Goal: Task Accomplishment & Management: Use online tool/utility

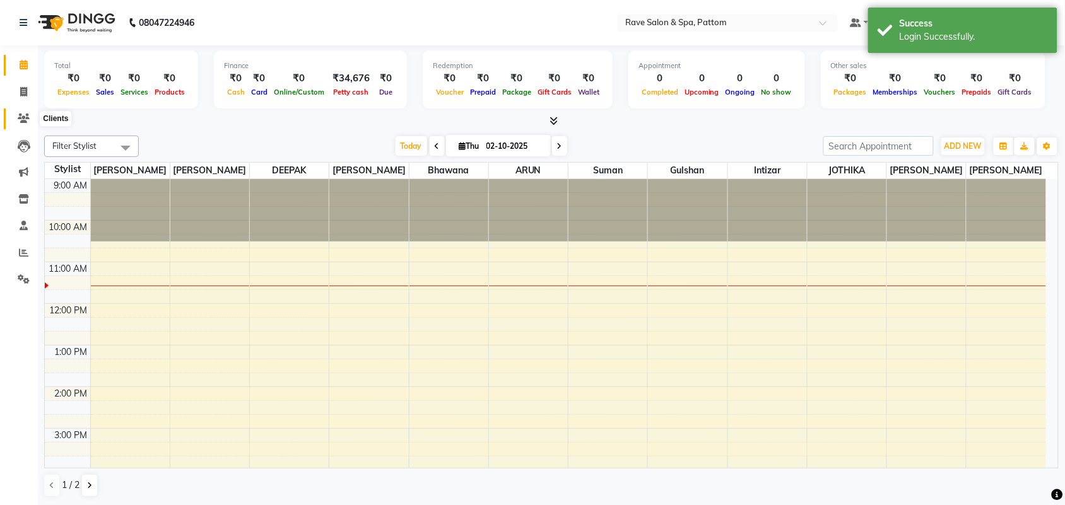
click at [25, 118] on icon at bounding box center [24, 118] width 12 height 9
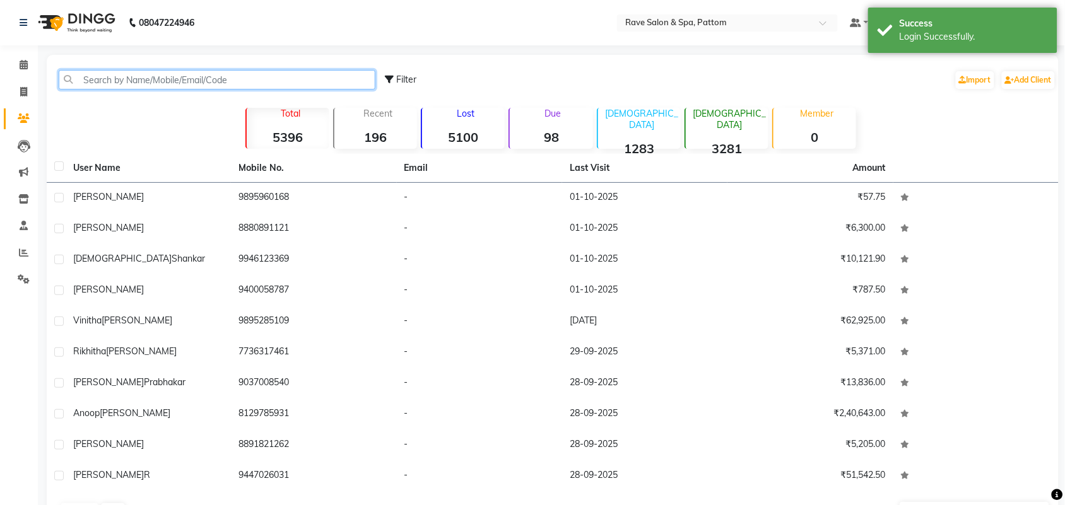
click at [107, 71] on input "text" at bounding box center [217, 80] width 317 height 20
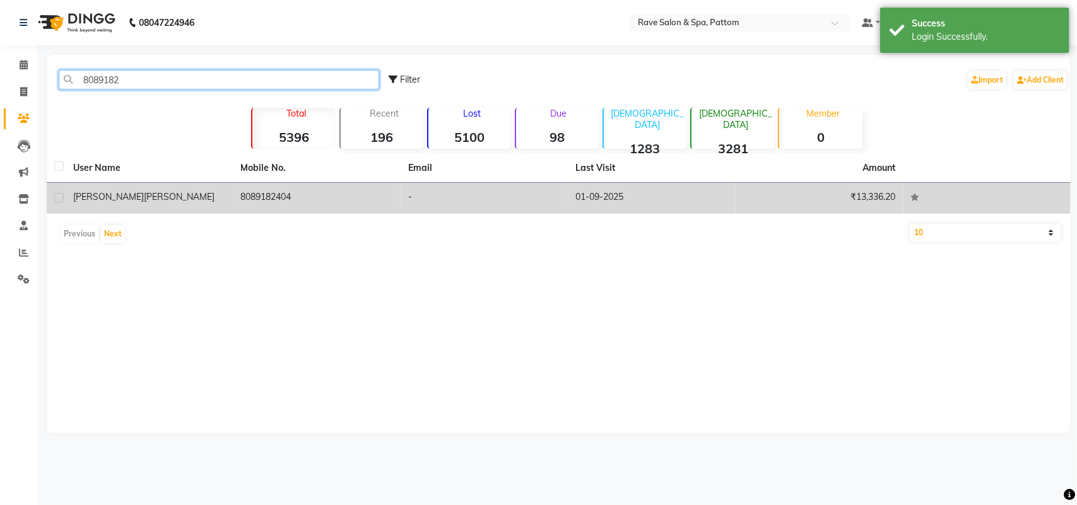
type input "8089182"
click at [249, 191] on td "8089182404" at bounding box center [317, 198] width 168 height 31
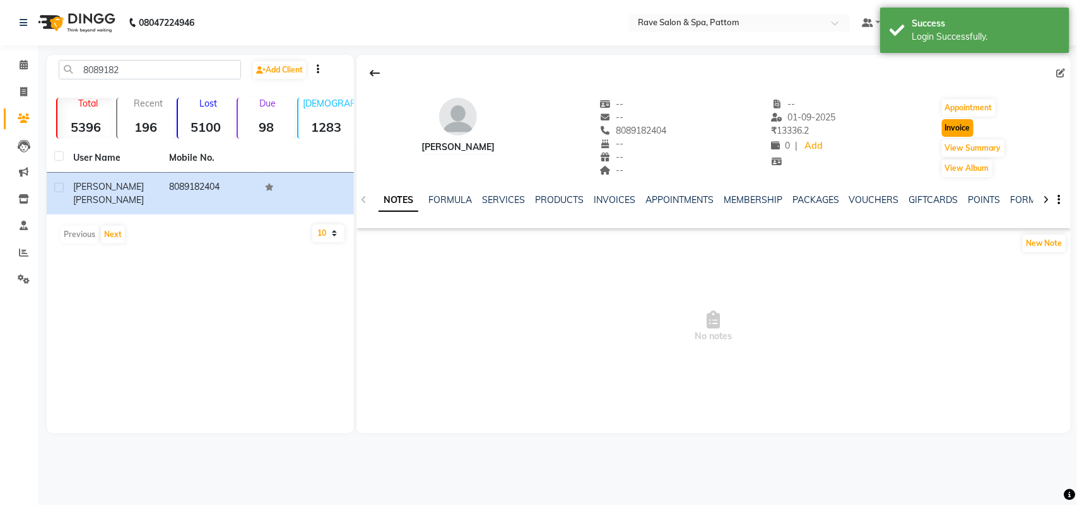
click at [957, 128] on button "Invoice" at bounding box center [958, 128] width 32 height 18
select select "service"
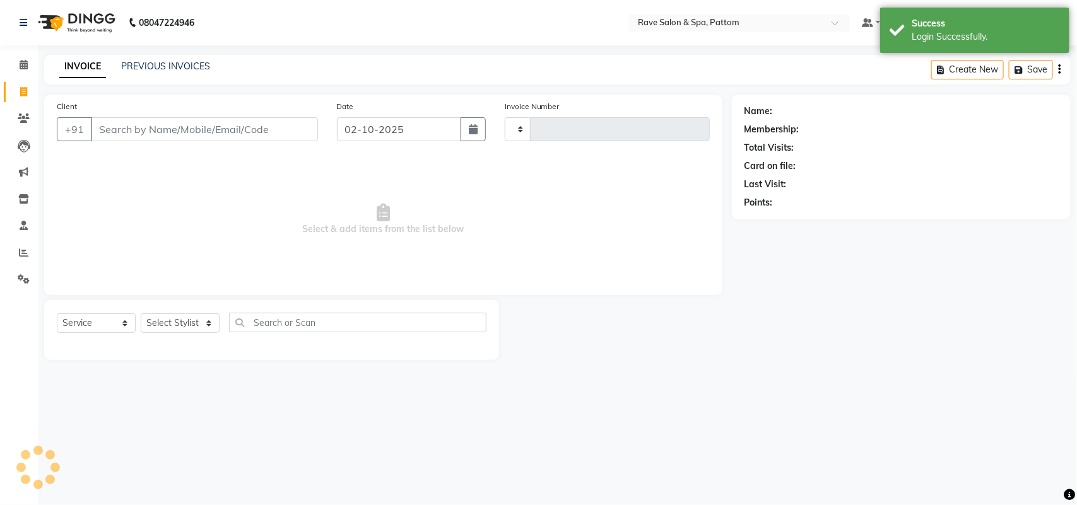
type input "0574"
select select "3587"
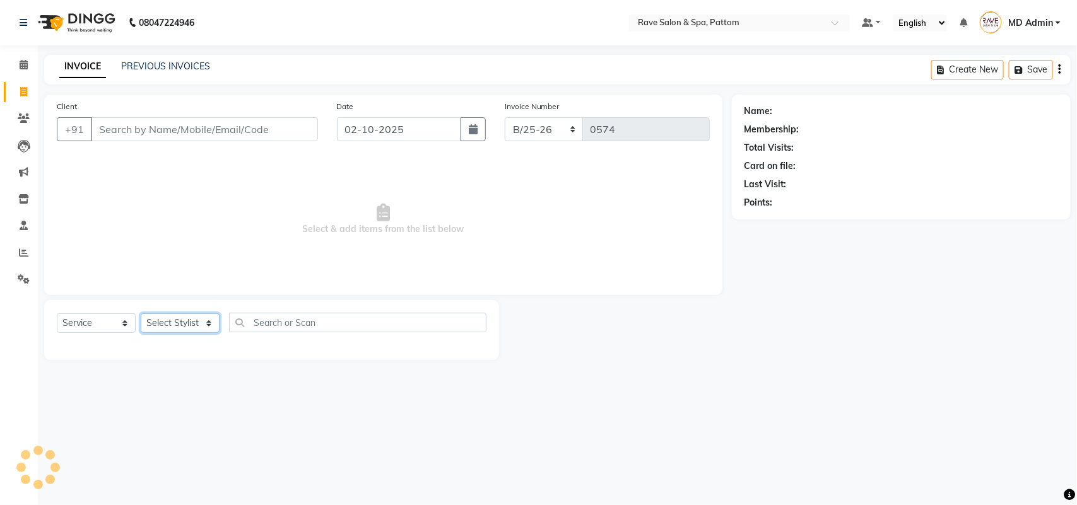
click at [167, 328] on select "Select Stylist" at bounding box center [180, 324] width 79 height 20
type input "8089182404"
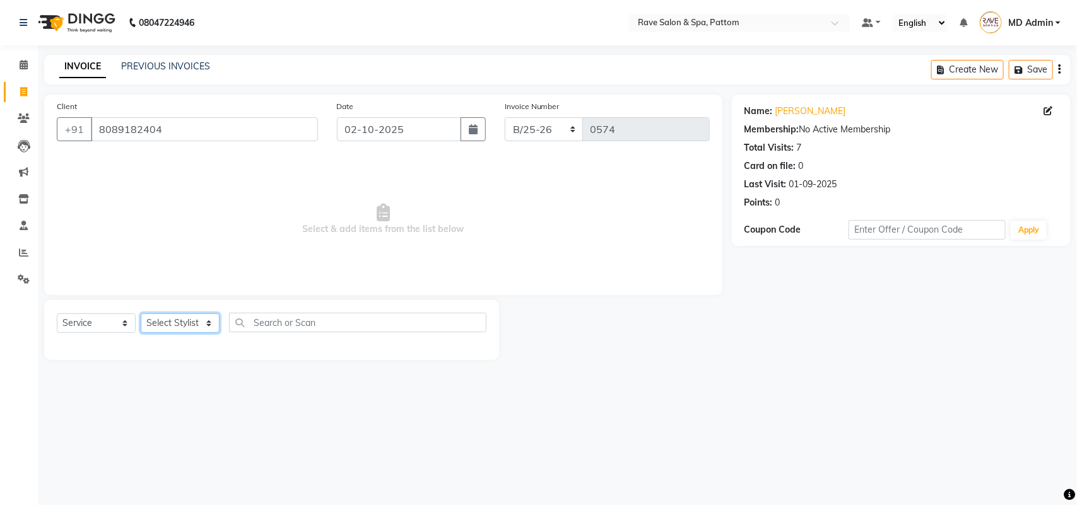
select select "16740"
click at [141, 314] on select "Select Stylist Amal [PERSON_NAME] [PERSON_NAME] [PERSON_NAME] [PERSON_NAME] [PE…" at bounding box center [180, 324] width 79 height 20
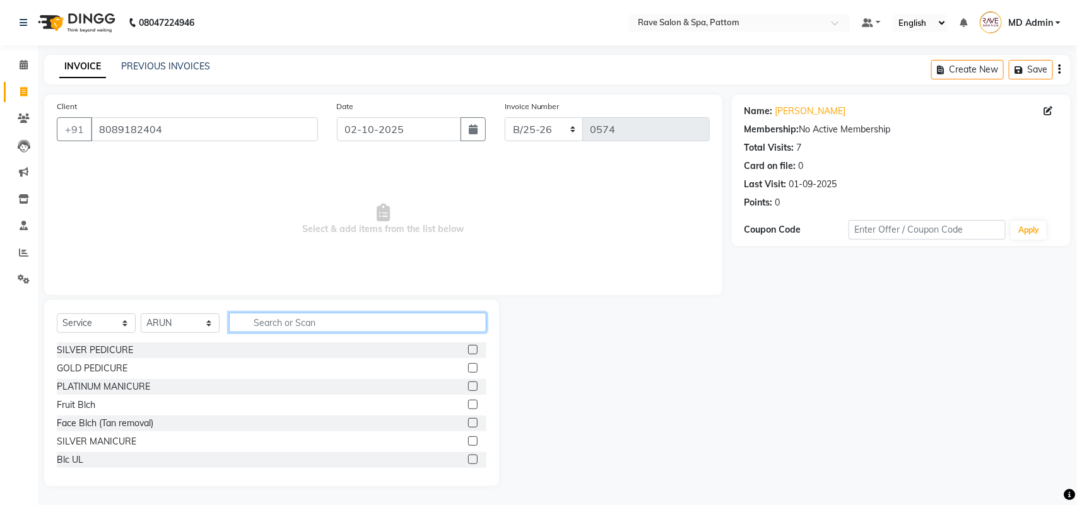
click at [295, 324] on input "text" at bounding box center [357, 323] width 257 height 20
type input "spa l"
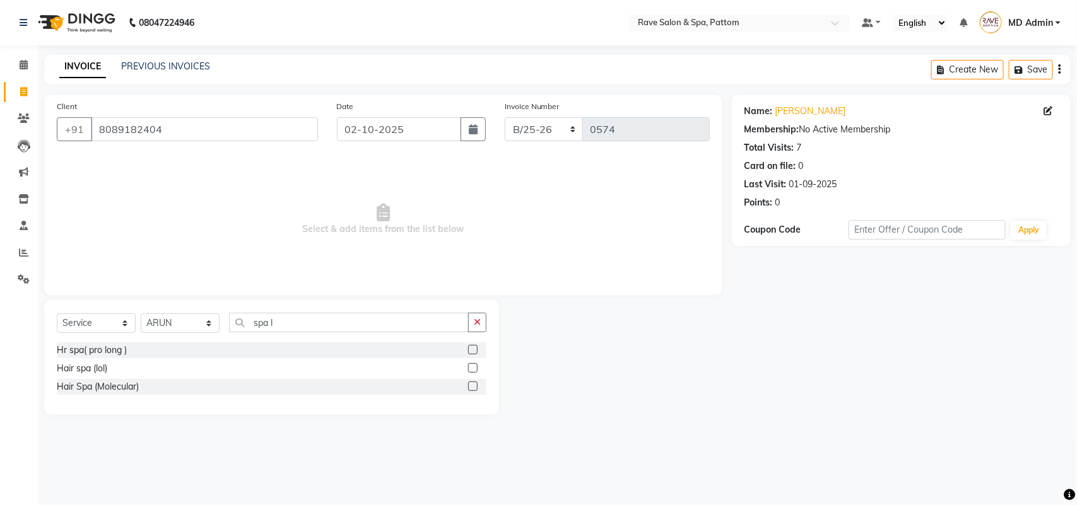
click at [475, 364] on label at bounding box center [472, 367] width 9 height 9
click at [475, 365] on input "checkbox" at bounding box center [472, 369] width 8 height 8
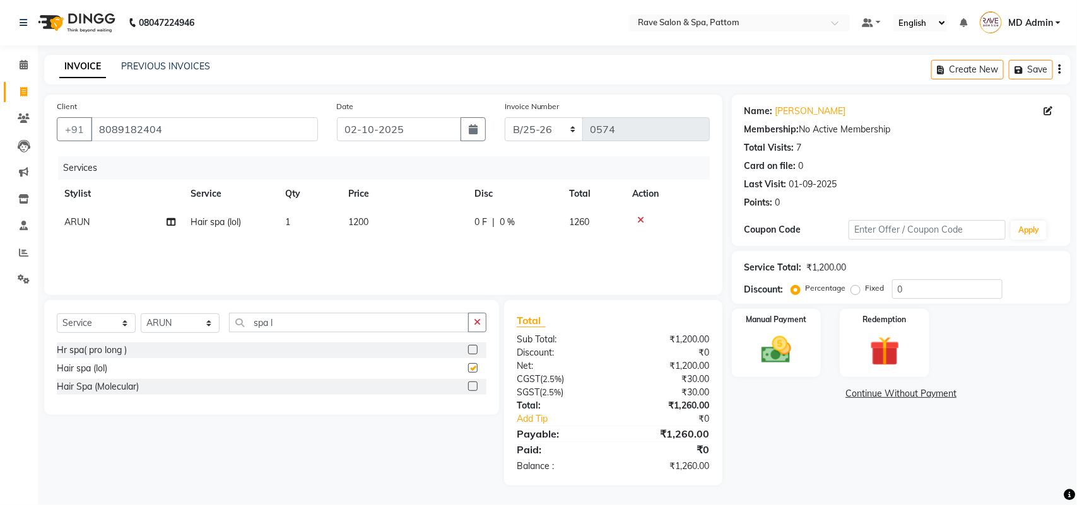
checkbox input "false"
drag, startPoint x: 285, startPoint y: 322, endPoint x: 227, endPoint y: 327, distance: 57.6
click at [227, 327] on div "Select Service Product Membership Package Voucher Prepaid Gift Card Select Styl…" at bounding box center [272, 328] width 430 height 30
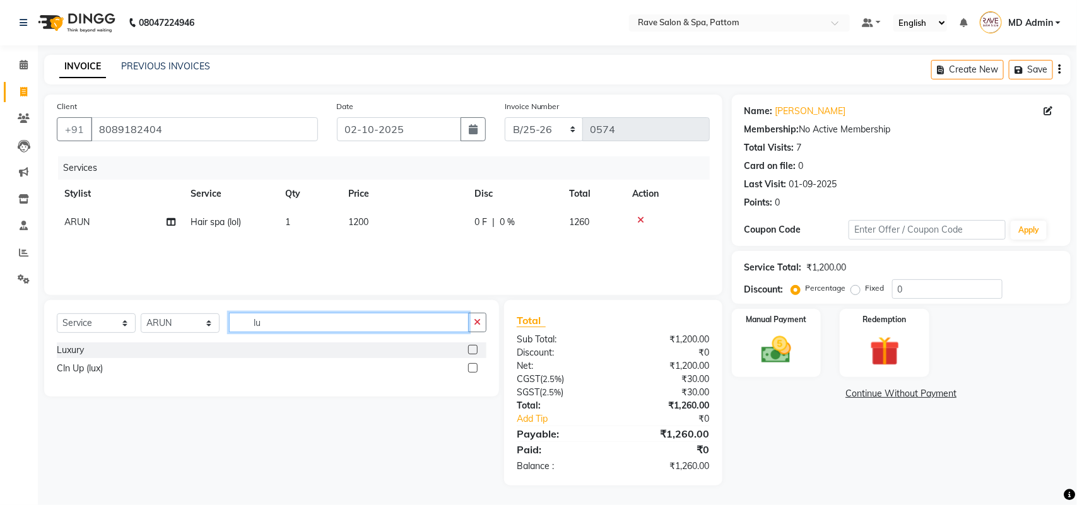
type input "lu"
click at [470, 346] on label at bounding box center [472, 349] width 9 height 9
click at [470, 346] on input "checkbox" at bounding box center [472, 350] width 8 height 8
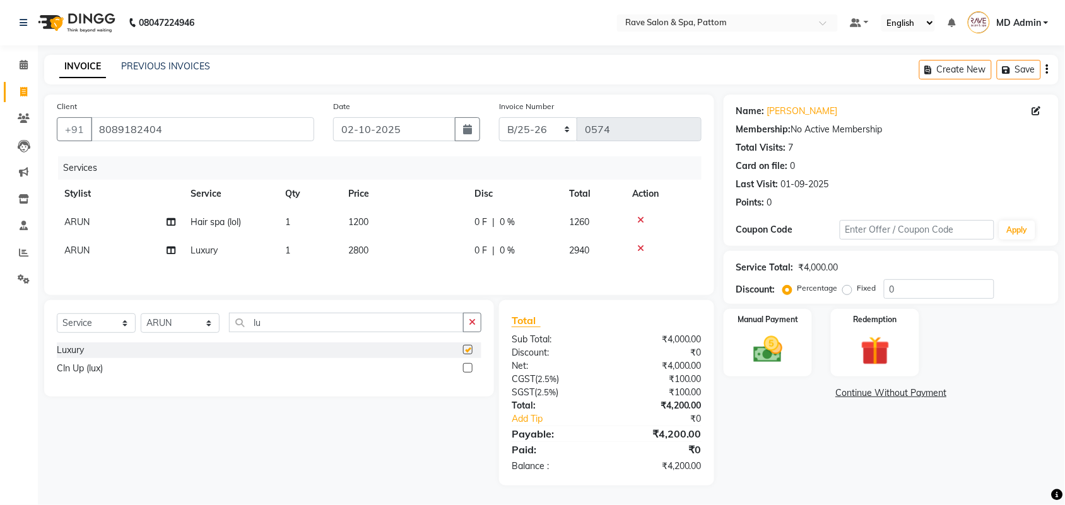
checkbox input "false"
drag, startPoint x: 274, startPoint y: 325, endPoint x: 213, endPoint y: 327, distance: 61.2
click at [207, 329] on div "Select Service Product Membership Package Voucher Prepaid Gift Card Select Styl…" at bounding box center [269, 328] width 425 height 30
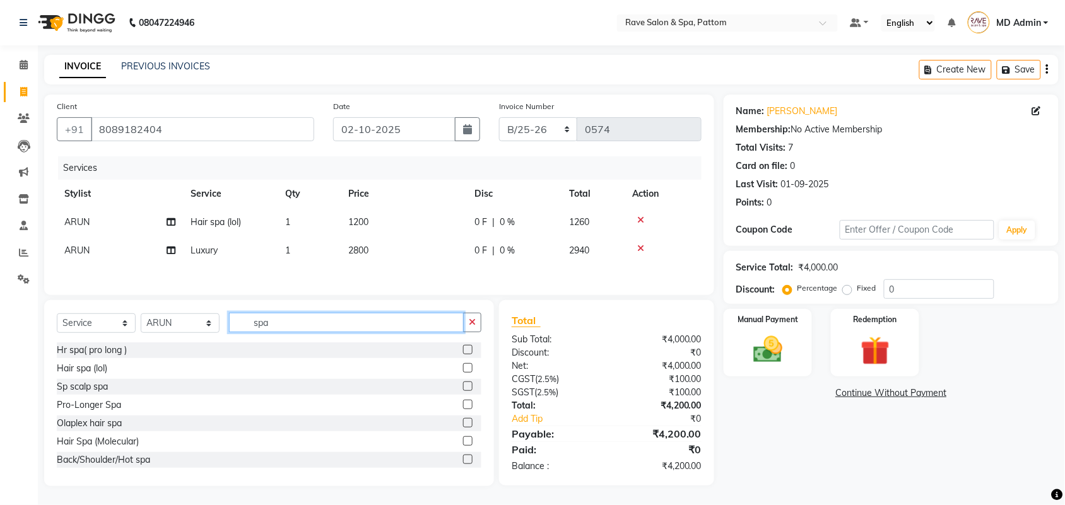
type input "spa"
click at [463, 407] on label at bounding box center [467, 404] width 9 height 9
click at [463, 407] on input "checkbox" at bounding box center [467, 405] width 8 height 8
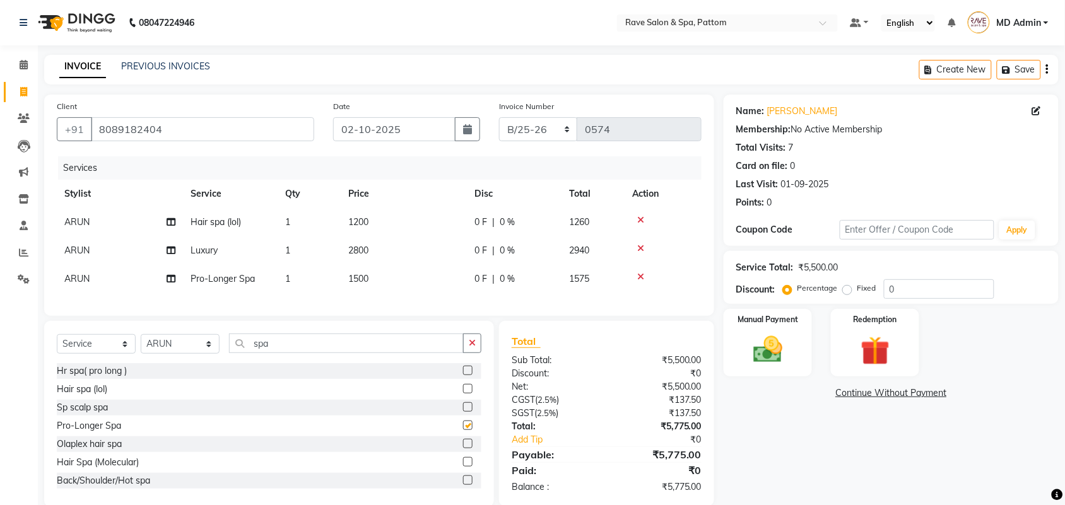
checkbox input "false"
click at [463, 375] on label at bounding box center [467, 370] width 9 height 9
click at [463, 375] on input "checkbox" at bounding box center [467, 371] width 8 height 8
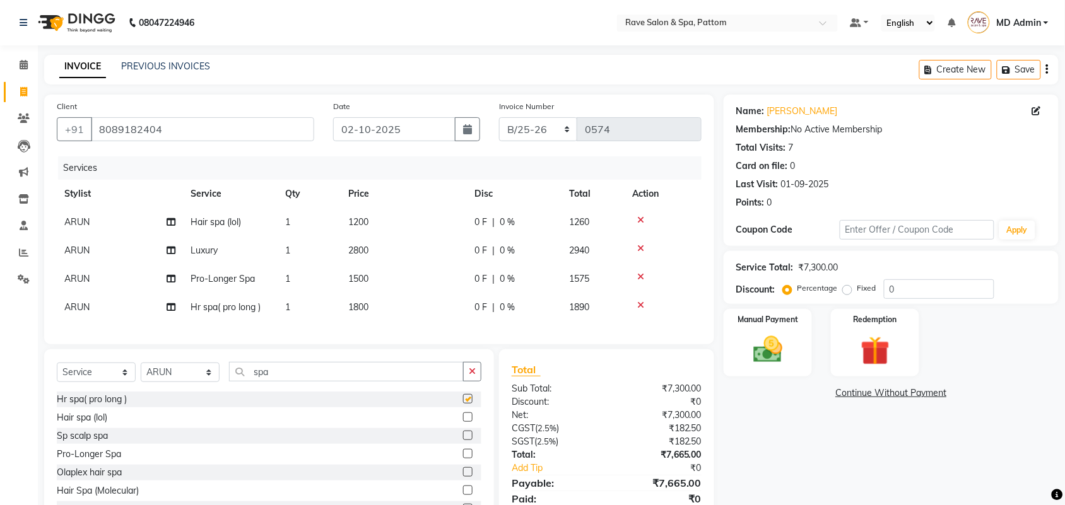
checkbox input "false"
click at [637, 274] on icon at bounding box center [640, 277] width 7 height 9
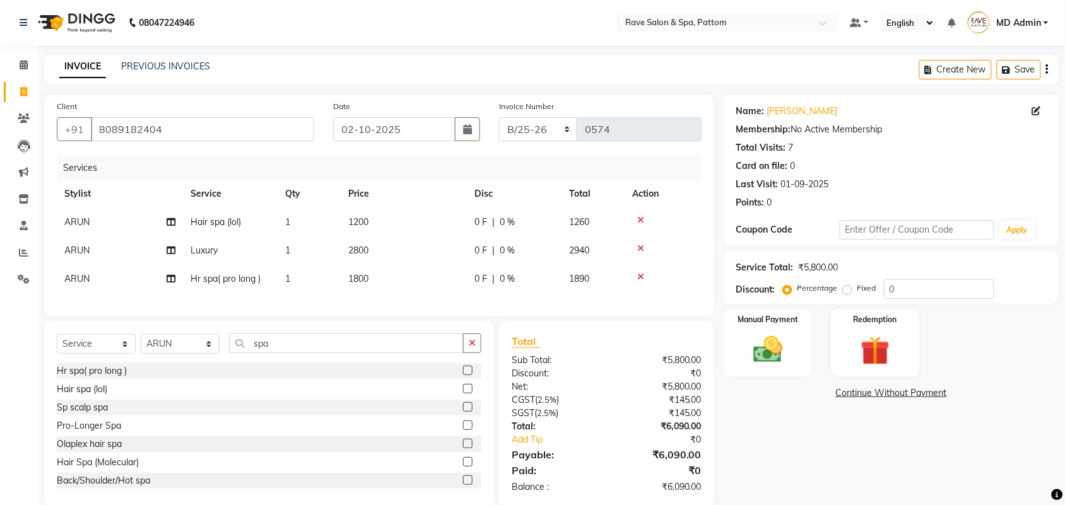
click at [638, 245] on icon at bounding box center [640, 248] width 7 height 9
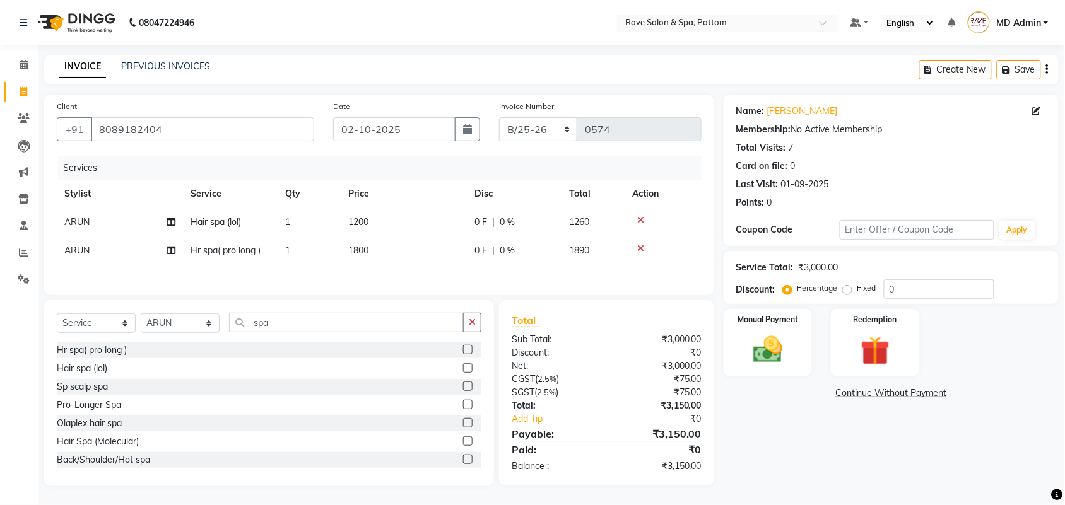
click at [639, 218] on icon at bounding box center [640, 220] width 7 height 9
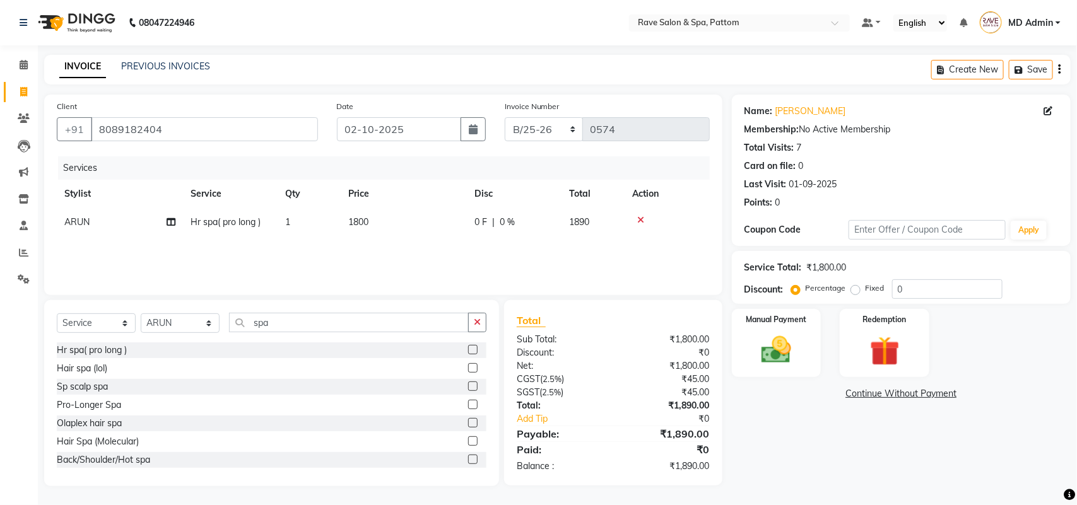
click at [353, 219] on span "1800" at bounding box center [358, 221] width 20 height 11
select select "16740"
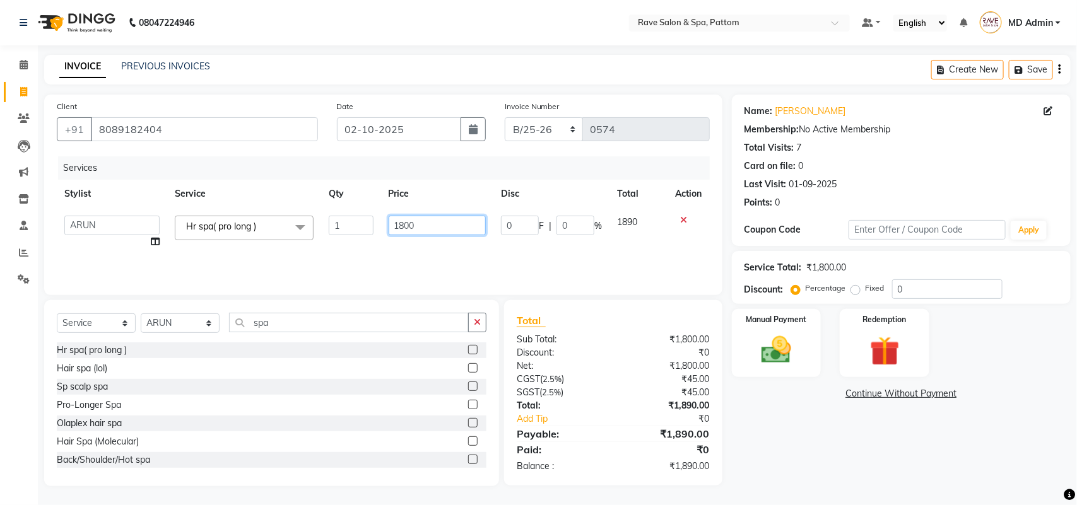
drag, startPoint x: 425, startPoint y: 223, endPoint x: 313, endPoint y: 230, distance: 111.9
click at [313, 230] on tr "[PERSON_NAME] [PERSON_NAME] [PERSON_NAME] [PERSON_NAME] [PERSON_NAME] [PERSON_N…" at bounding box center [383, 232] width 653 height 48
type input "2000"
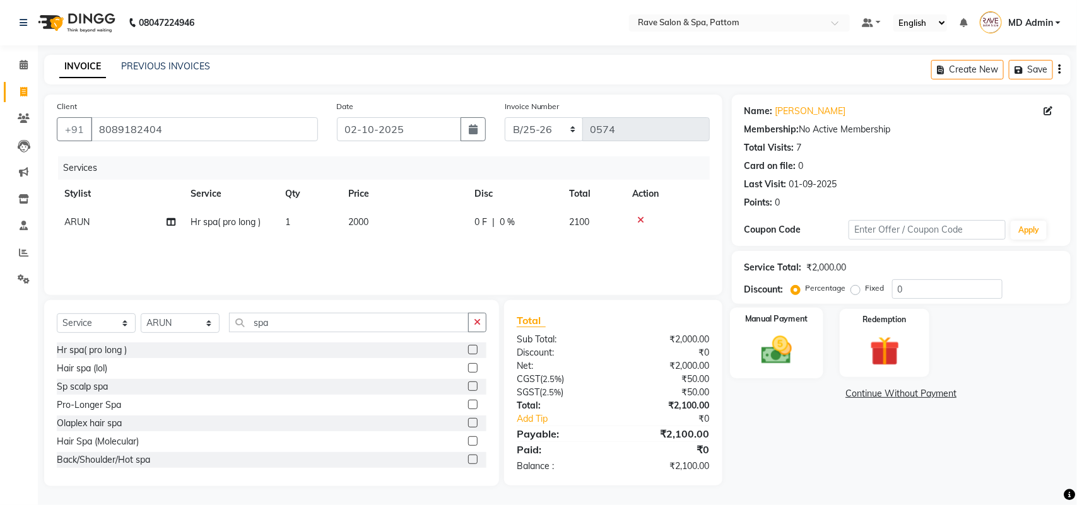
click at [792, 363] on img at bounding box center [776, 349] width 50 height 35
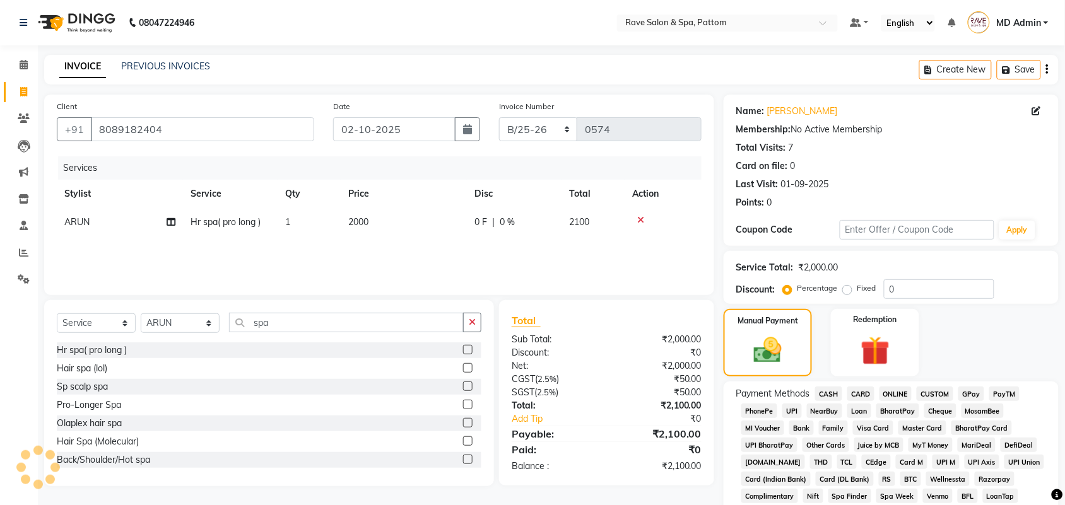
scroll to position [158, 0]
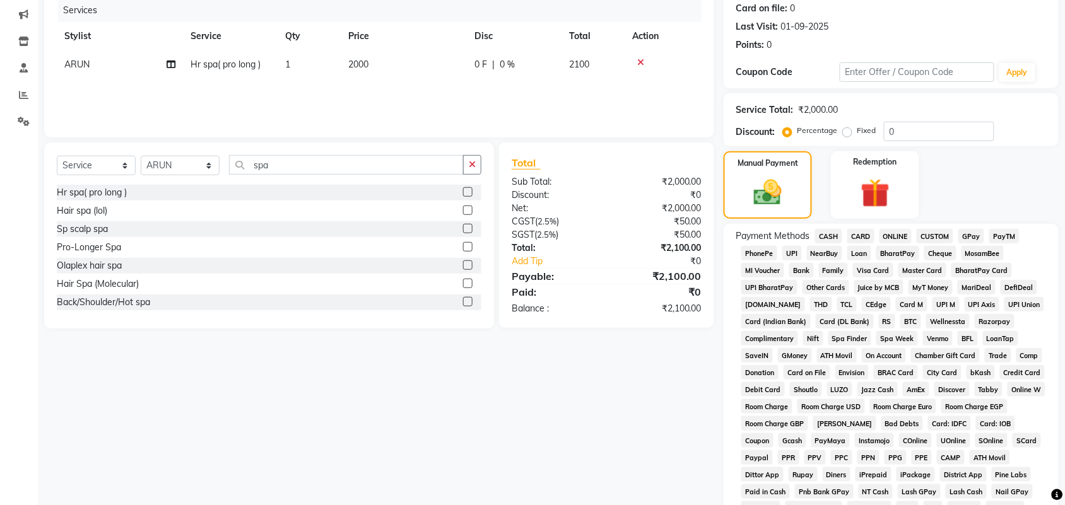
click at [975, 235] on span "GPay" at bounding box center [971, 236] width 26 height 15
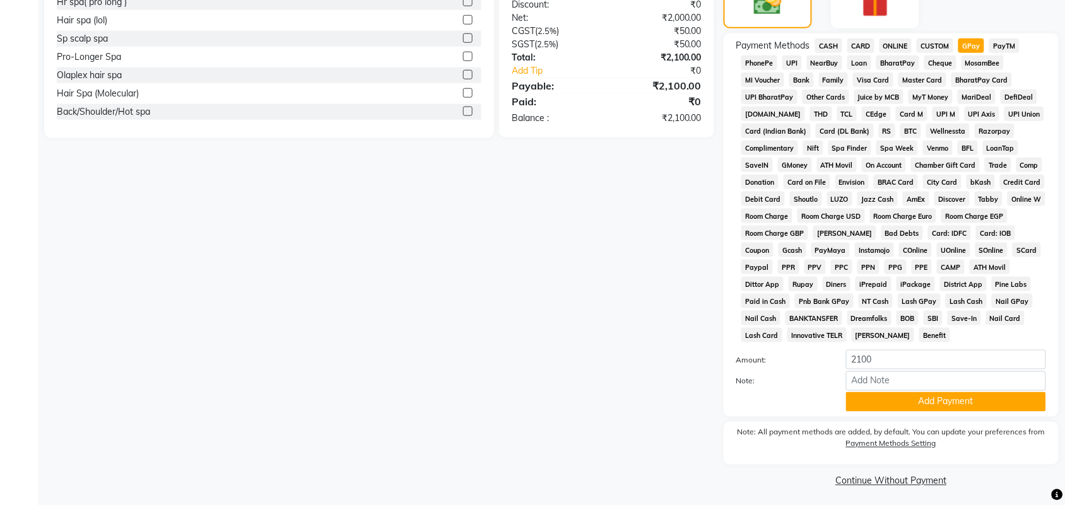
scroll to position [351, 0]
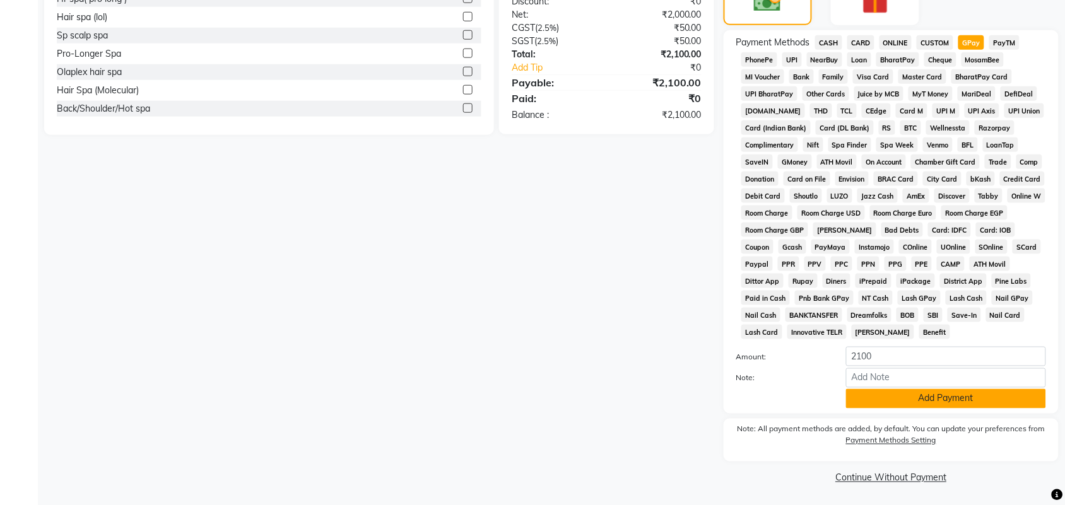
click at [891, 396] on button "Add Payment" at bounding box center [946, 399] width 200 height 20
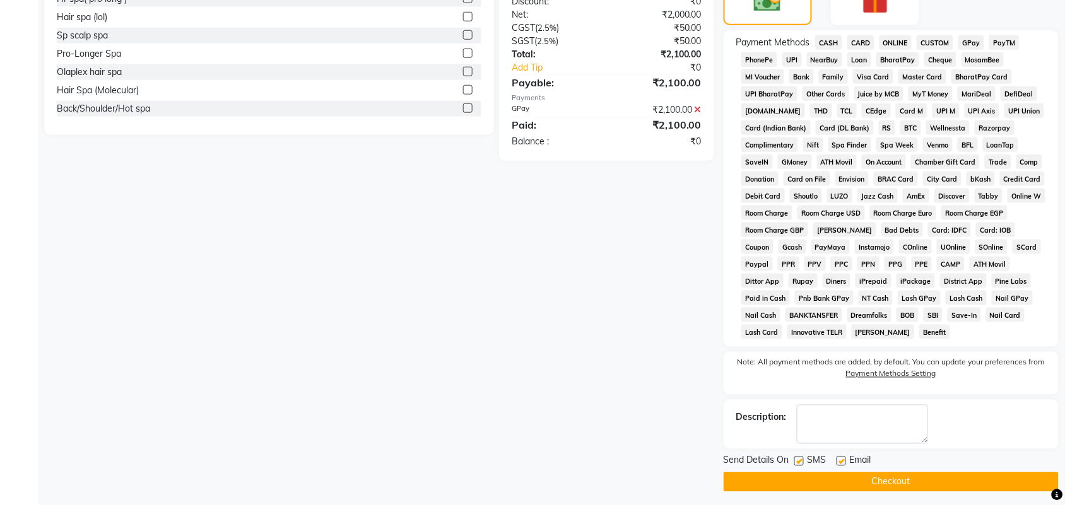
click at [797, 462] on label at bounding box center [798, 461] width 9 height 9
click at [797, 462] on input "checkbox" at bounding box center [798, 462] width 8 height 8
checkbox input "false"
click at [843, 464] on label at bounding box center [840, 461] width 9 height 9
click at [843, 464] on input "checkbox" at bounding box center [840, 462] width 8 height 8
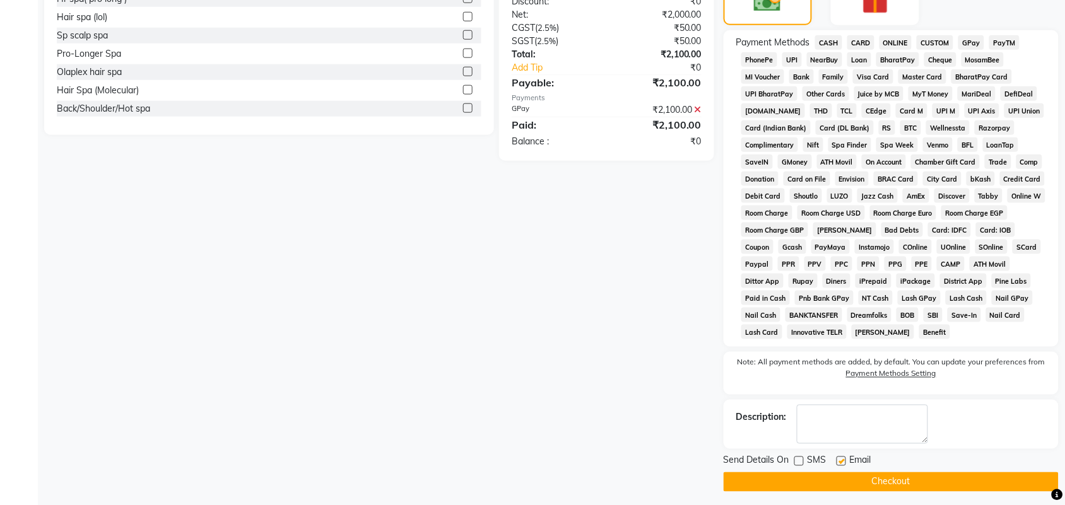
checkbox input "false"
click at [843, 474] on button "Checkout" at bounding box center [891, 482] width 335 height 20
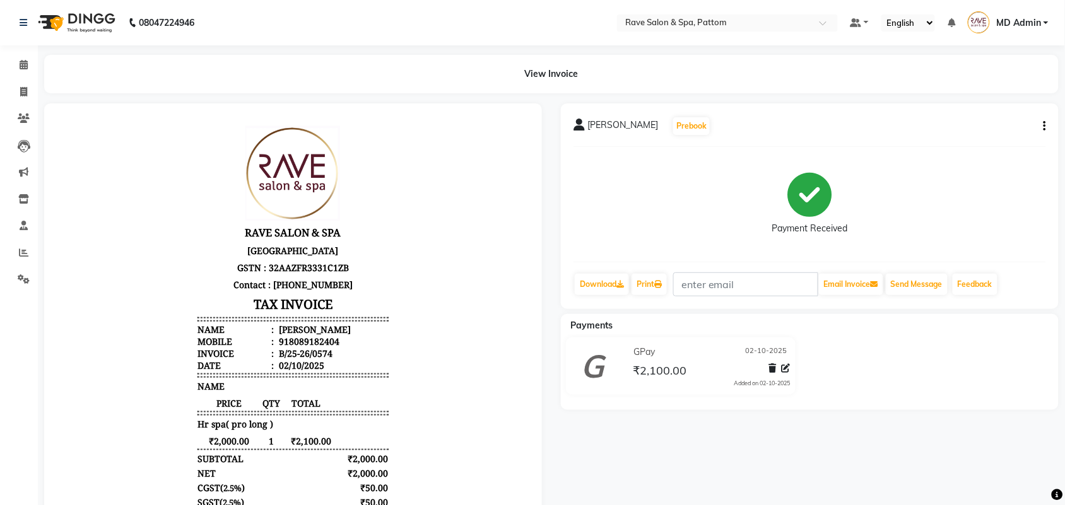
click at [657, 295] on div "Print" at bounding box center [649, 285] width 38 height 24
click at [658, 286] on icon at bounding box center [658, 285] width 8 height 8
